Goal: Find specific page/section: Find specific page/section

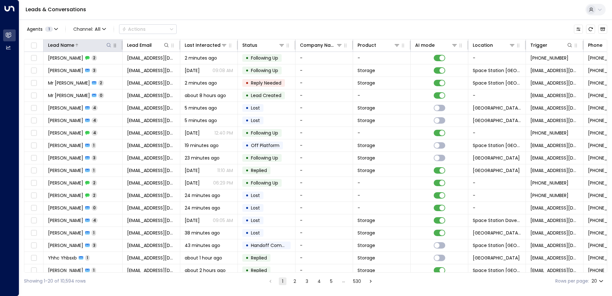
click at [108, 46] on icon at bounding box center [108, 45] width 5 height 5
click at [86, 68] on input "text" at bounding box center [109, 68] width 88 height 12
type input "*********"
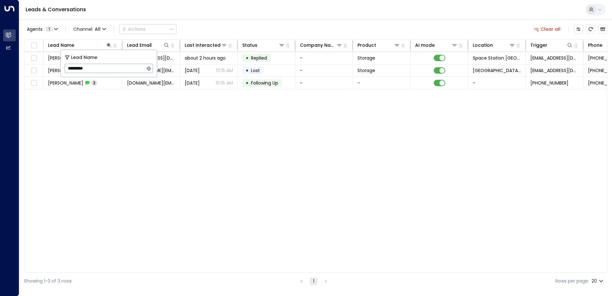
click at [216, 135] on div "Lead Name Lead Email Last Interacted Status Company Name Product AI mode Locati…" at bounding box center [315, 155] width 583 height 233
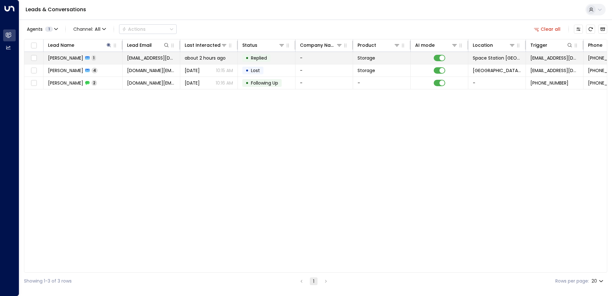
click at [209, 58] on span "about 2 hours ago" at bounding box center [205, 58] width 41 height 6
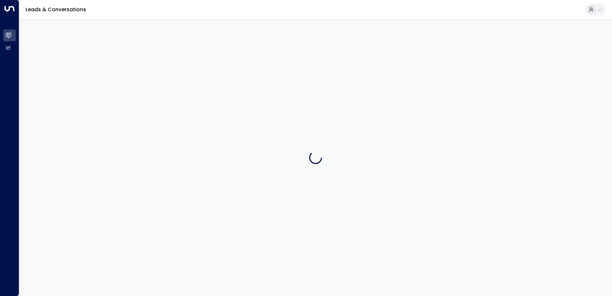
click at [209, 58] on div at bounding box center [315, 157] width 593 height 276
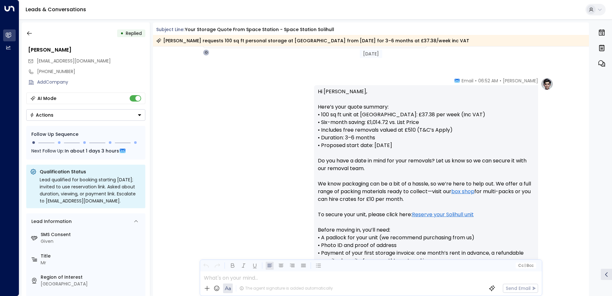
scroll to position [203, 0]
click at [27, 32] on icon "button" at bounding box center [29, 33] width 6 height 6
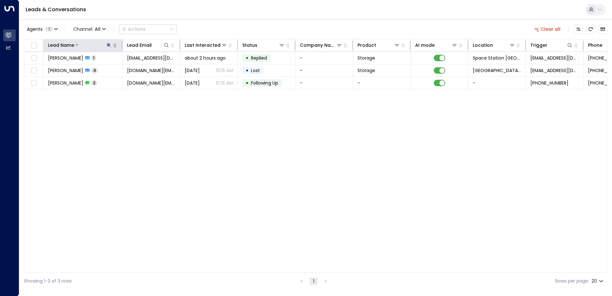
click at [109, 44] on icon at bounding box center [108, 45] width 5 height 5
type input "*"
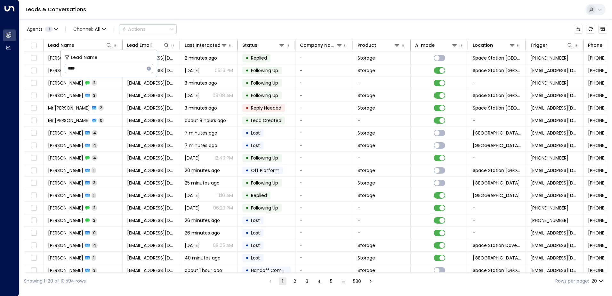
type input "*****"
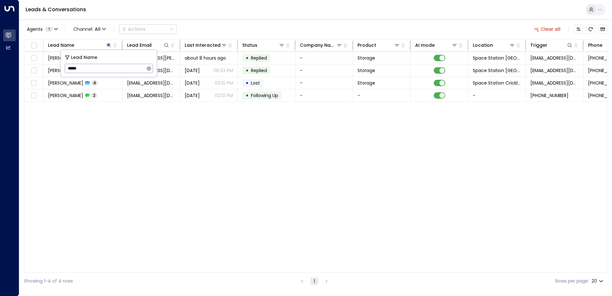
click at [217, 118] on div "Lead Name Lead Email Last Interacted Status Company Name Product AI mode Locati…" at bounding box center [315, 155] width 583 height 233
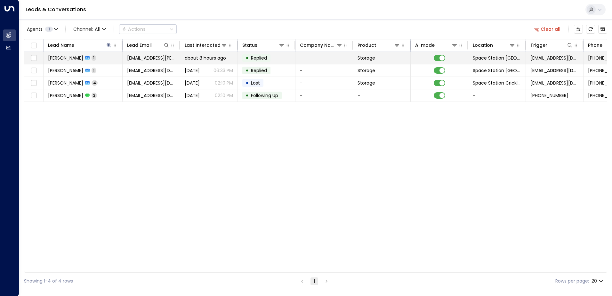
click at [265, 58] on span "Replied" at bounding box center [259, 58] width 16 height 6
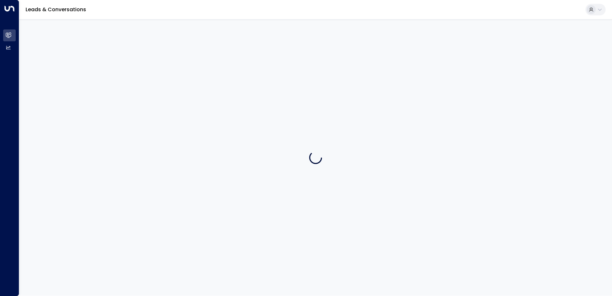
click at [265, 58] on div at bounding box center [315, 157] width 593 height 276
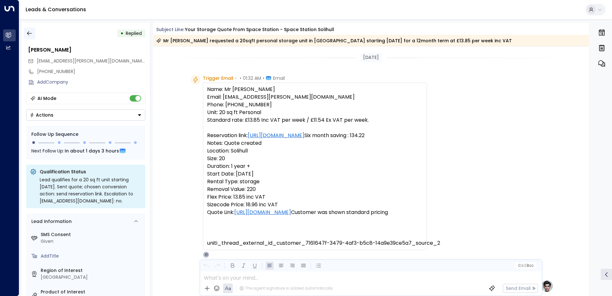
click at [31, 34] on icon "button" at bounding box center [29, 33] width 6 height 6
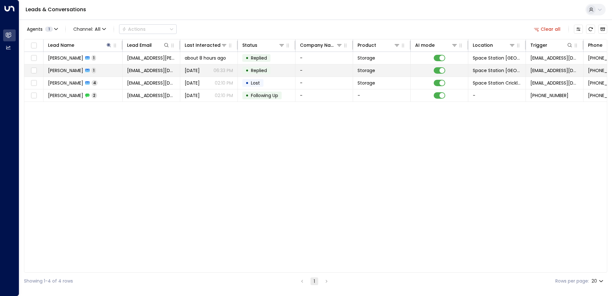
click at [108, 69] on td "[PERSON_NAME] 1" at bounding box center [83, 70] width 79 height 12
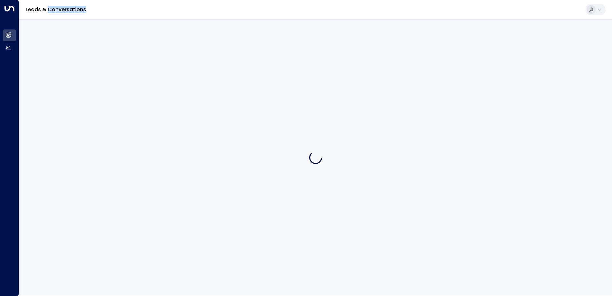
click at [108, 69] on div at bounding box center [315, 157] width 593 height 276
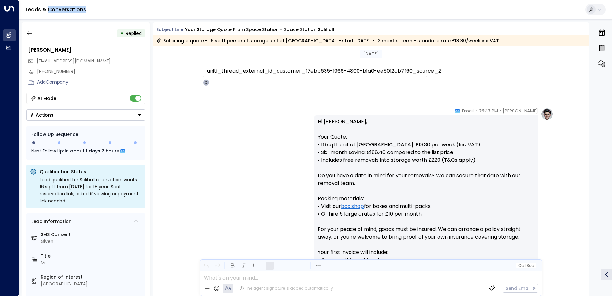
scroll to position [224, 0]
